Goal: Information Seeking & Learning: Learn about a topic

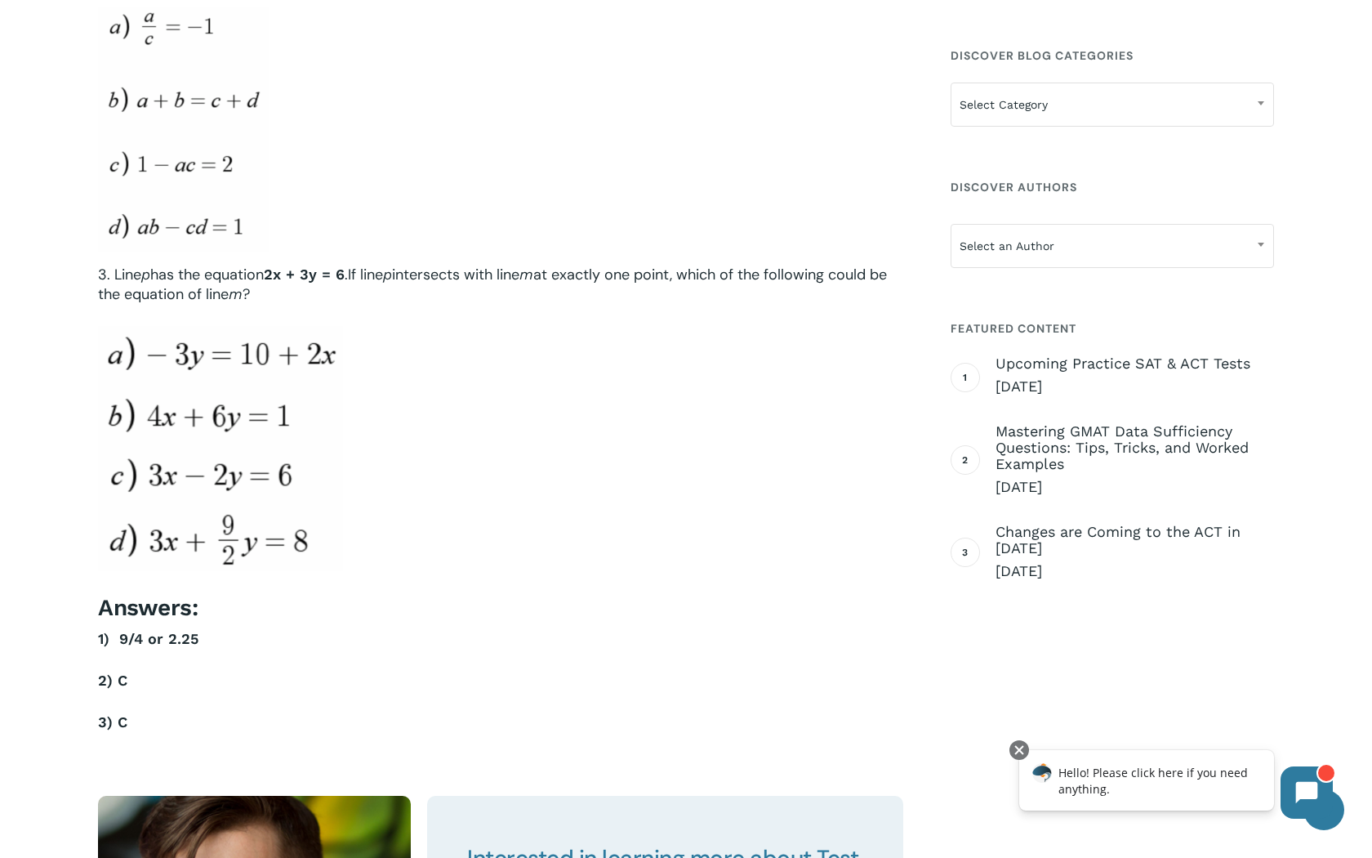
scroll to position [5084, 0]
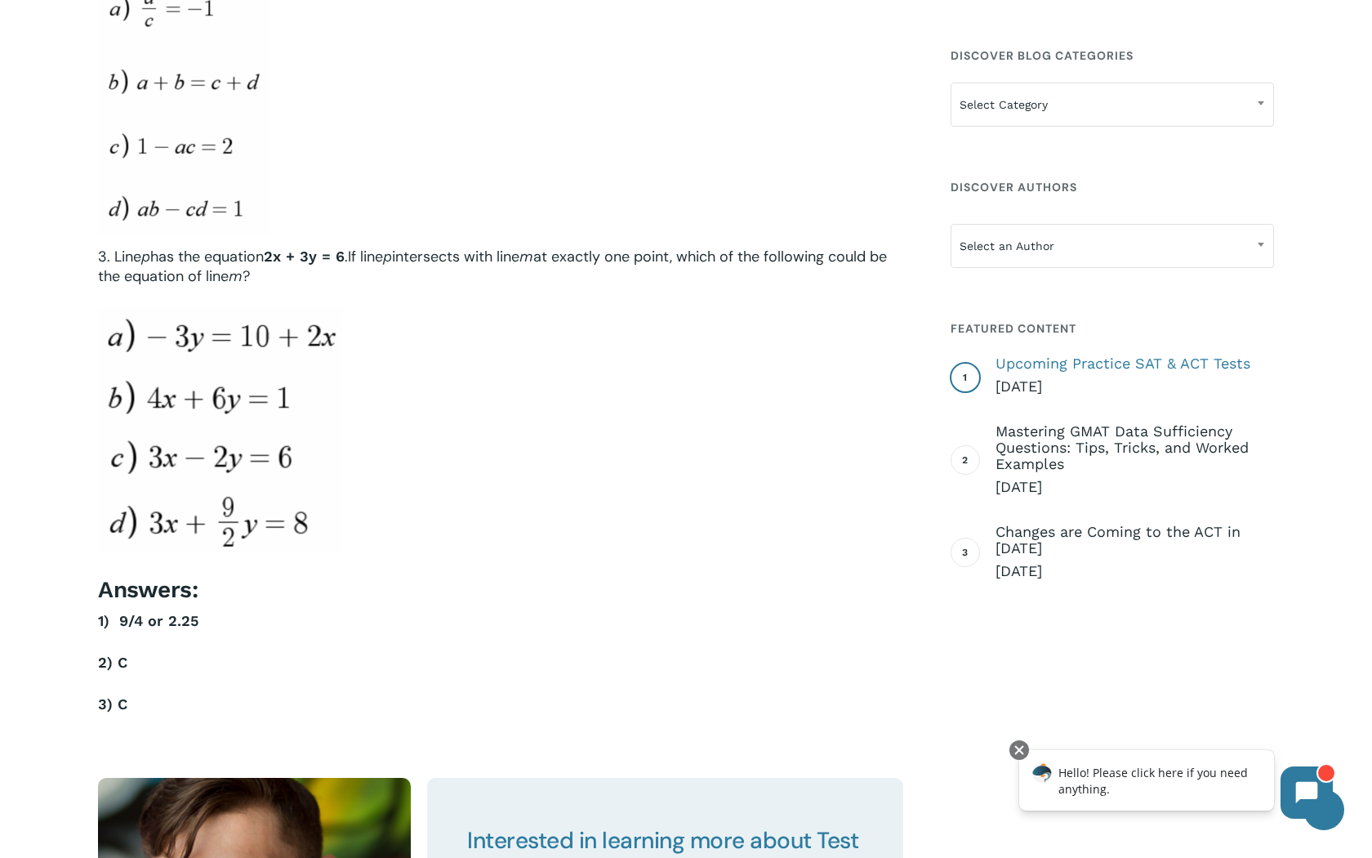
click at [1027, 370] on span "Upcoming Practice SAT & ACT Tests" at bounding box center [1135, 363] width 278 height 16
click at [1009, 366] on span "Upcoming Practice SAT & ACT Tests" at bounding box center [1135, 363] width 278 height 16
click at [1078, 361] on span "Upcoming Practice SAT & ACT Tests" at bounding box center [1135, 363] width 278 height 16
